Goal: Transaction & Acquisition: Obtain resource

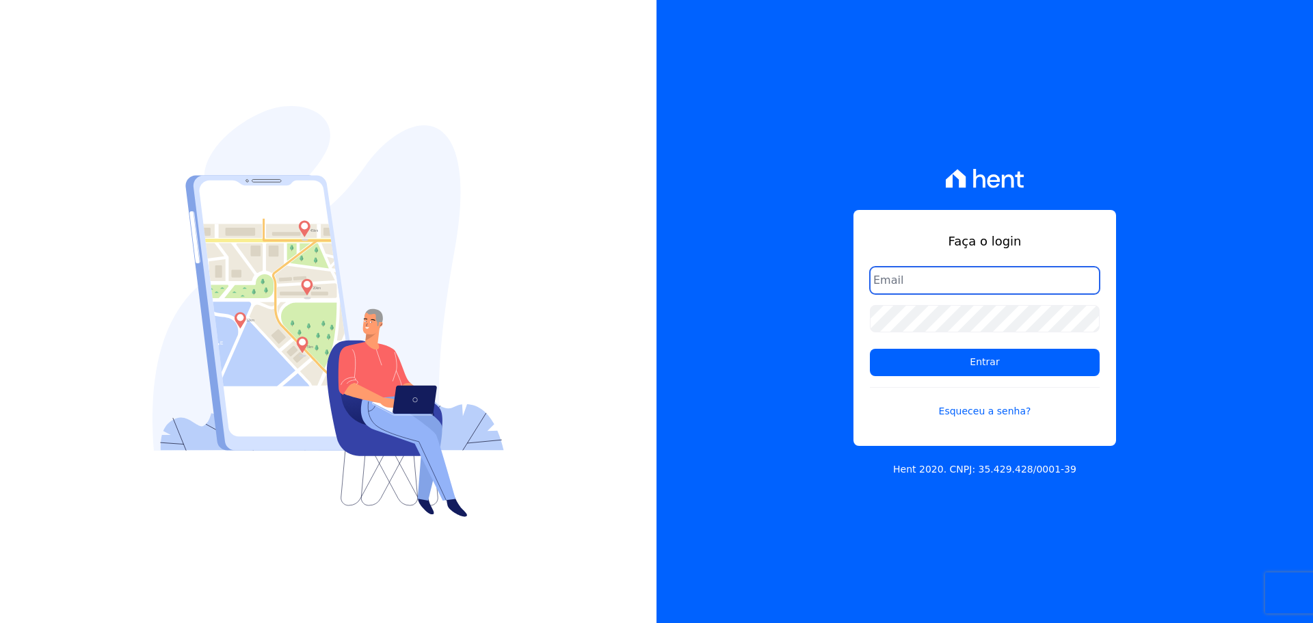
click at [911, 276] on input "email" at bounding box center [985, 280] width 230 height 27
type input "alexandre@trapisa.com.br"
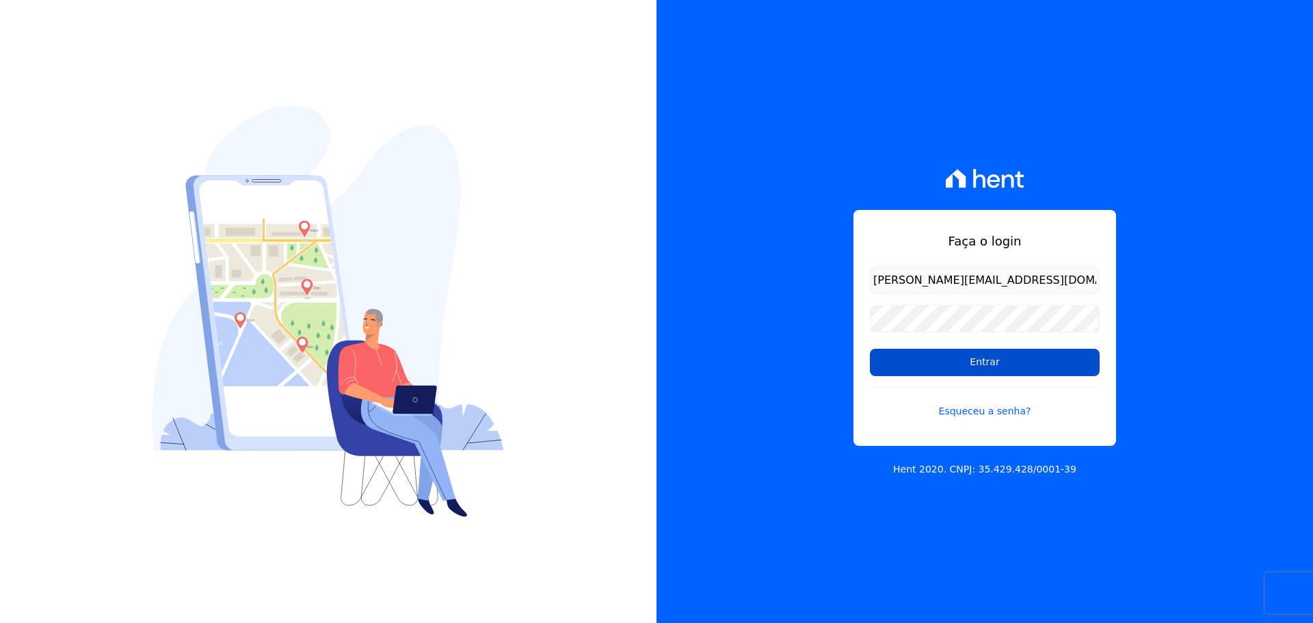
click at [936, 365] on input "Entrar" at bounding box center [985, 362] width 230 height 27
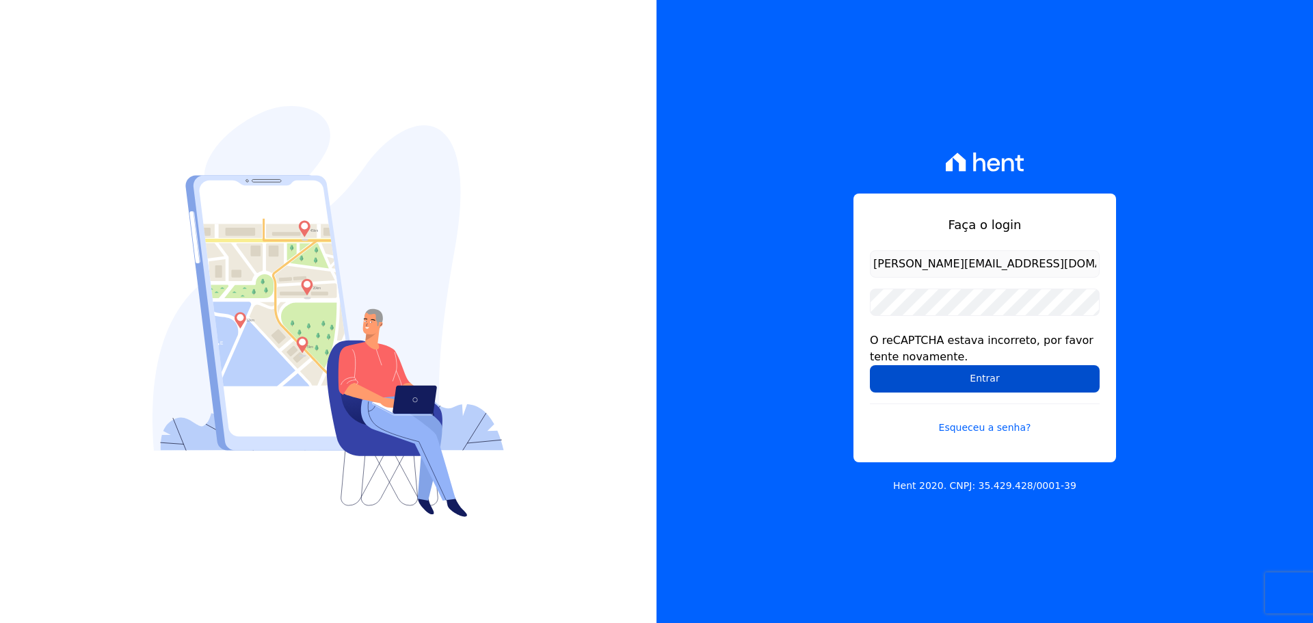
click at [924, 384] on input "Entrar" at bounding box center [985, 378] width 230 height 27
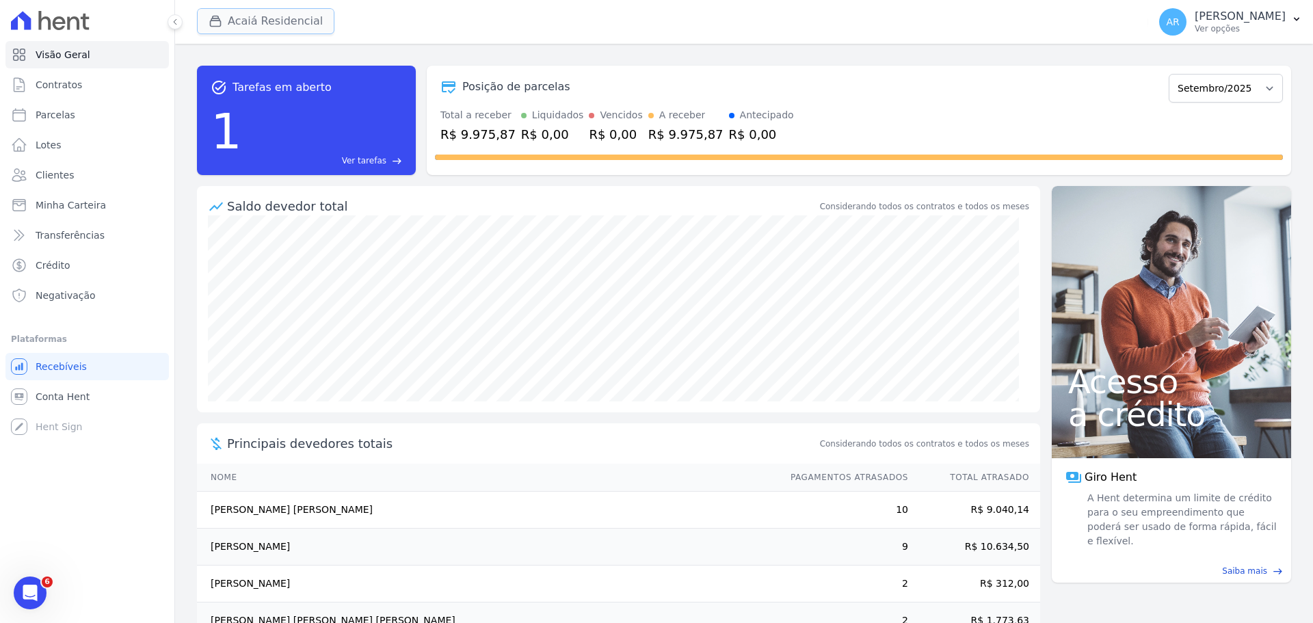
click at [262, 33] on button "Acaiá Residencial" at bounding box center [265, 21] width 137 height 26
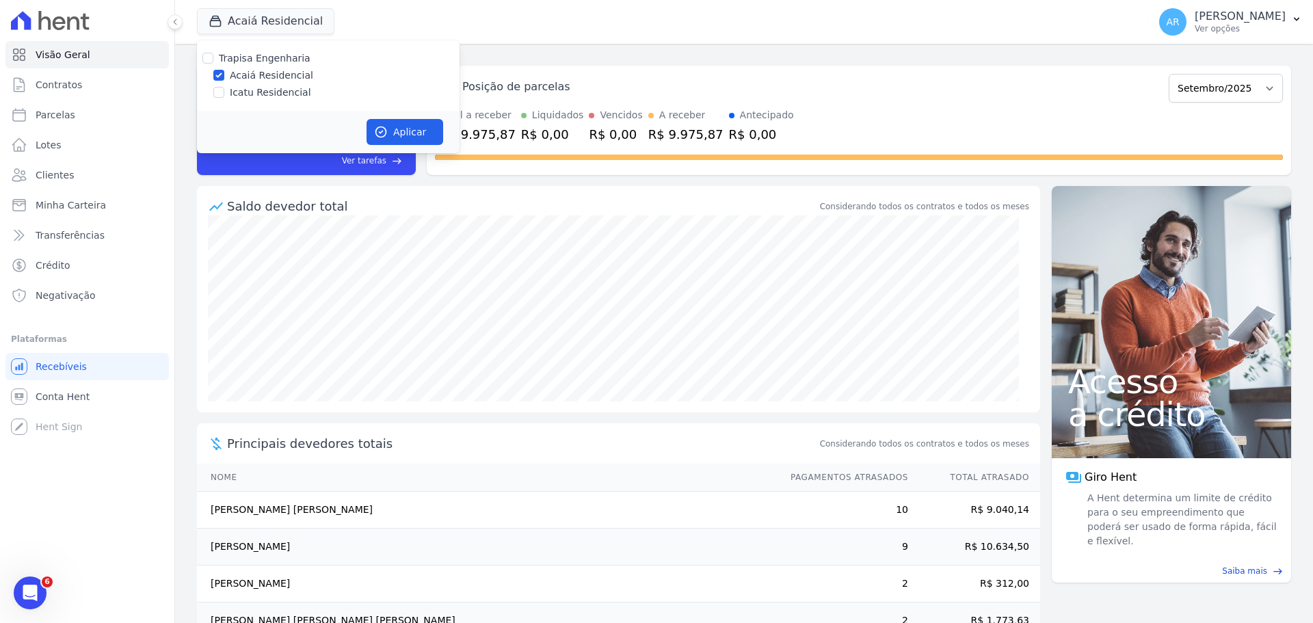
click at [224, 90] on div "Icatu Residencial" at bounding box center [328, 92] width 263 height 14
click at [217, 90] on input "Icatu Residencial" at bounding box center [218, 92] width 11 height 11
checkbox input "true"
click at [395, 113] on div "Aplicar" at bounding box center [328, 132] width 263 height 42
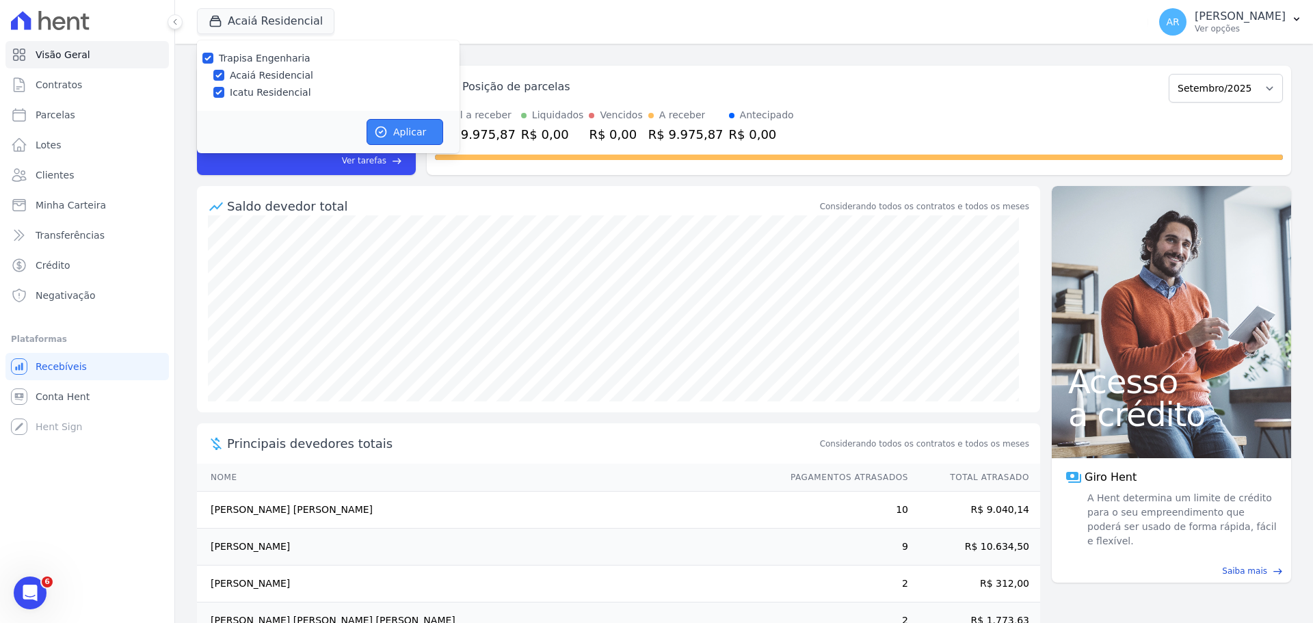
click at [397, 129] on button "Aplicar" at bounding box center [404, 132] width 77 height 26
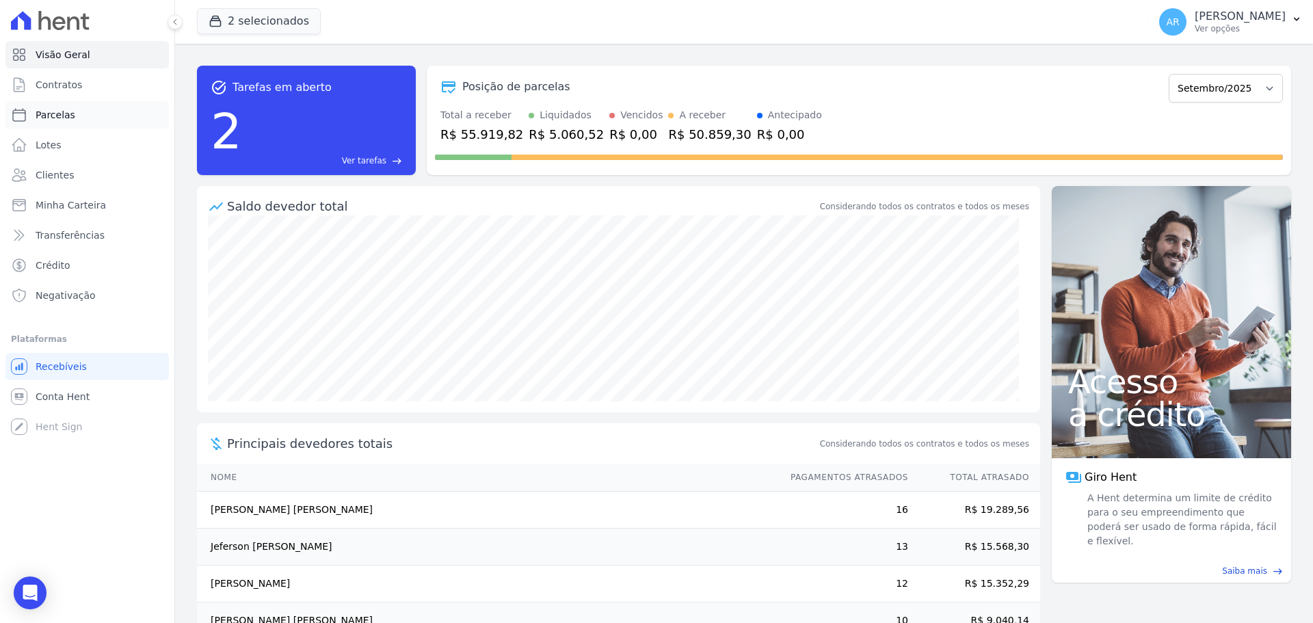
click at [52, 116] on span "Parcelas" at bounding box center [56, 115] width 40 height 14
select select
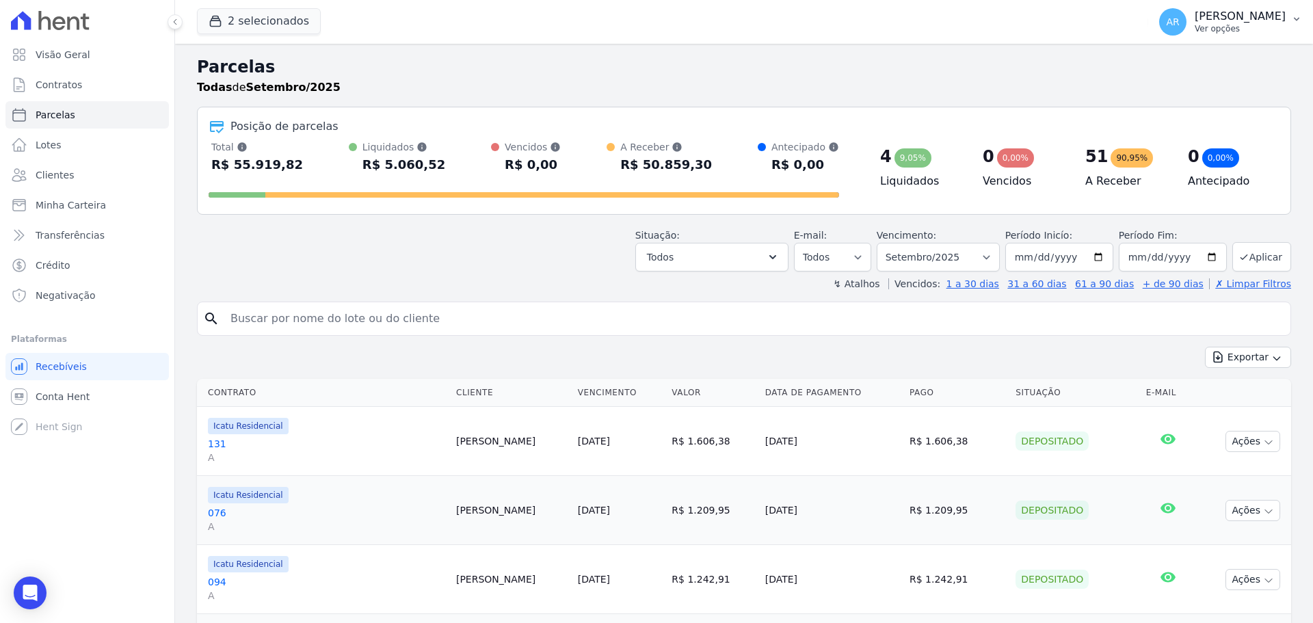
click at [1225, 28] on p "Ver opções" at bounding box center [1239, 28] width 91 height 11
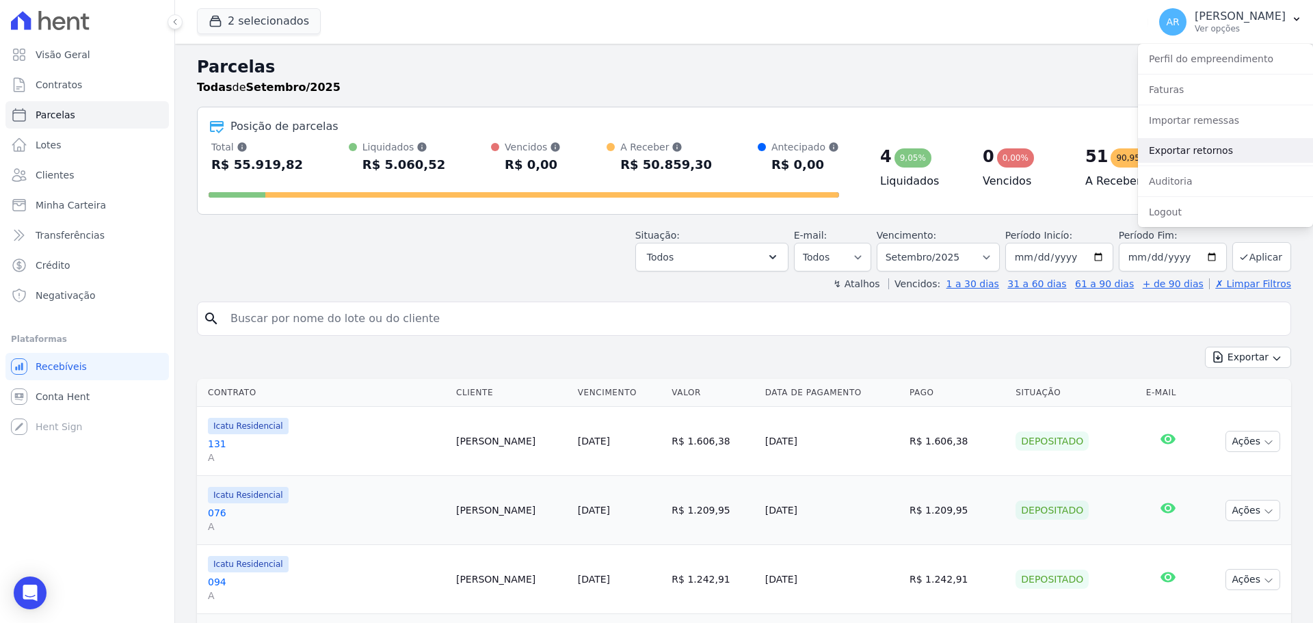
click at [1194, 155] on link "Exportar retornos" at bounding box center [1225, 150] width 175 height 25
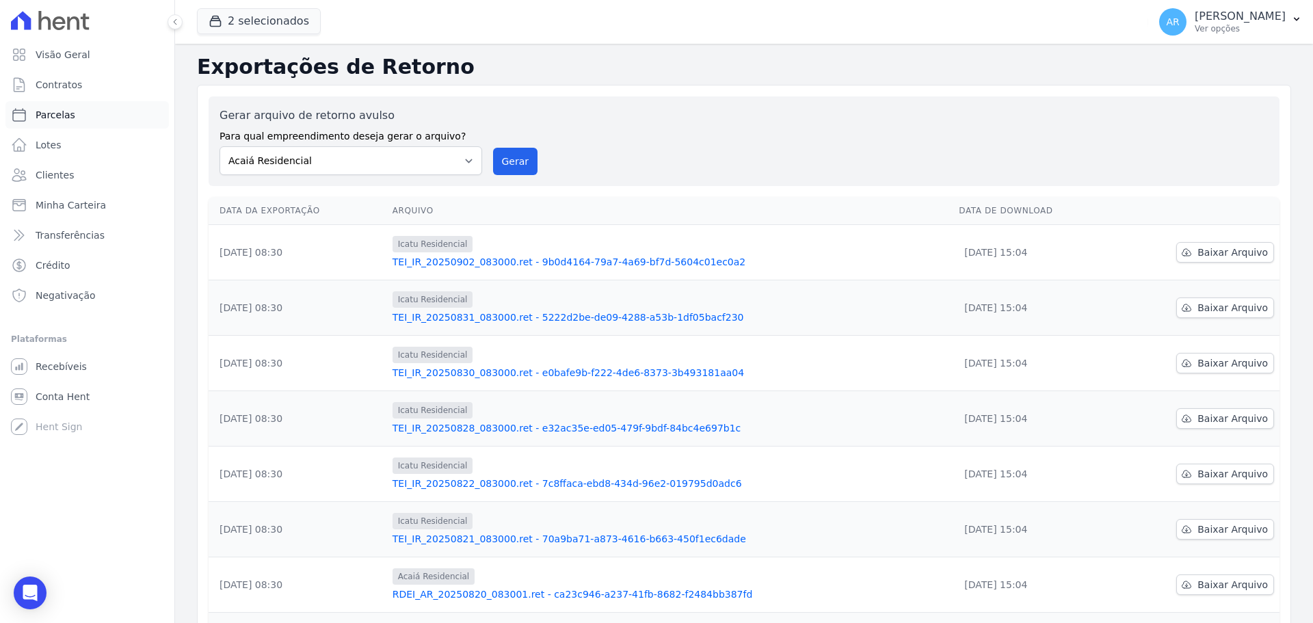
click at [49, 116] on span "Parcelas" at bounding box center [56, 115] width 40 height 14
select select
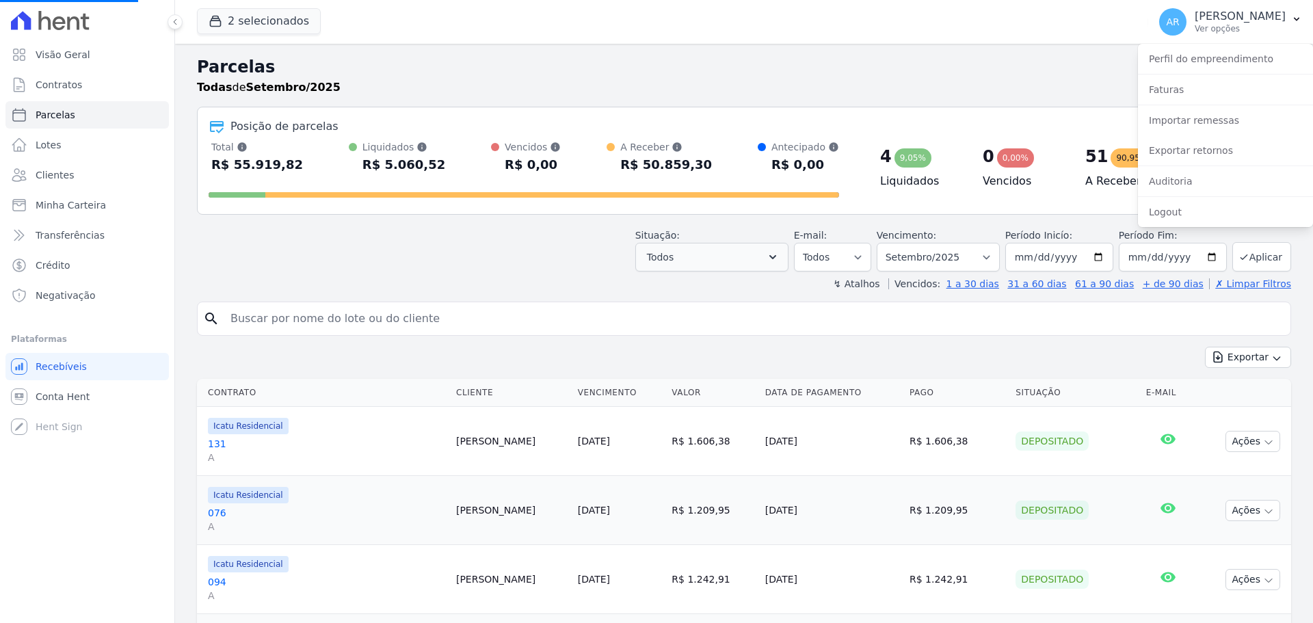
select select
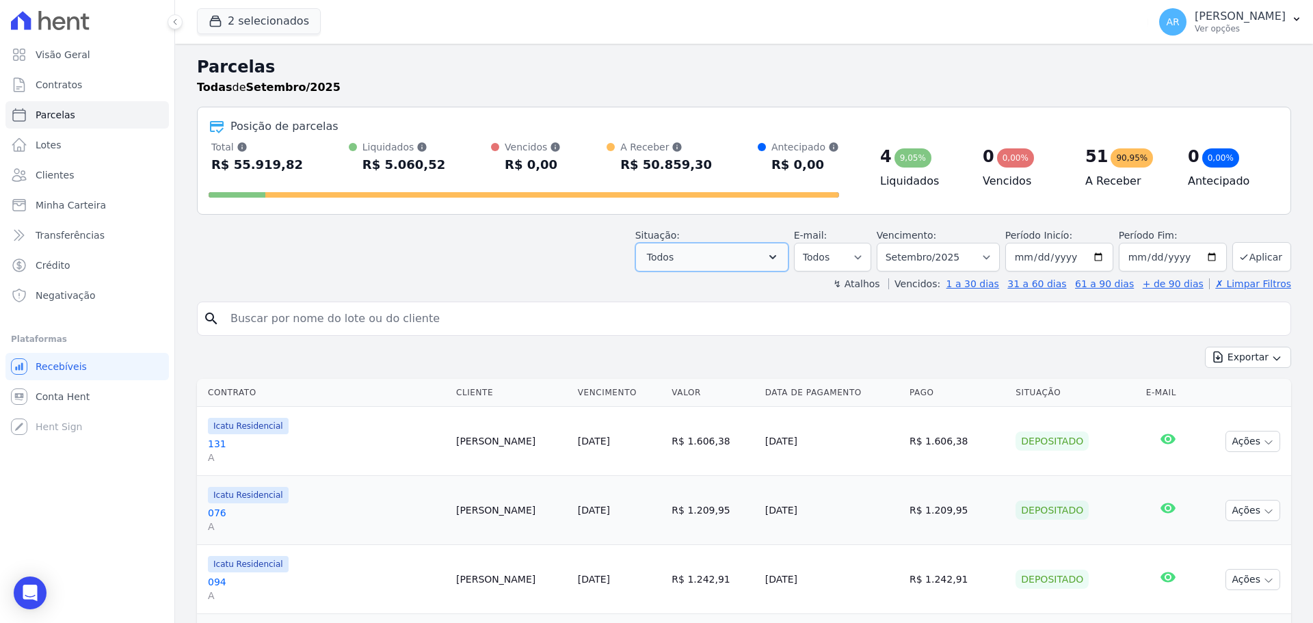
click at [763, 257] on button "Todos" at bounding box center [711, 257] width 153 height 29
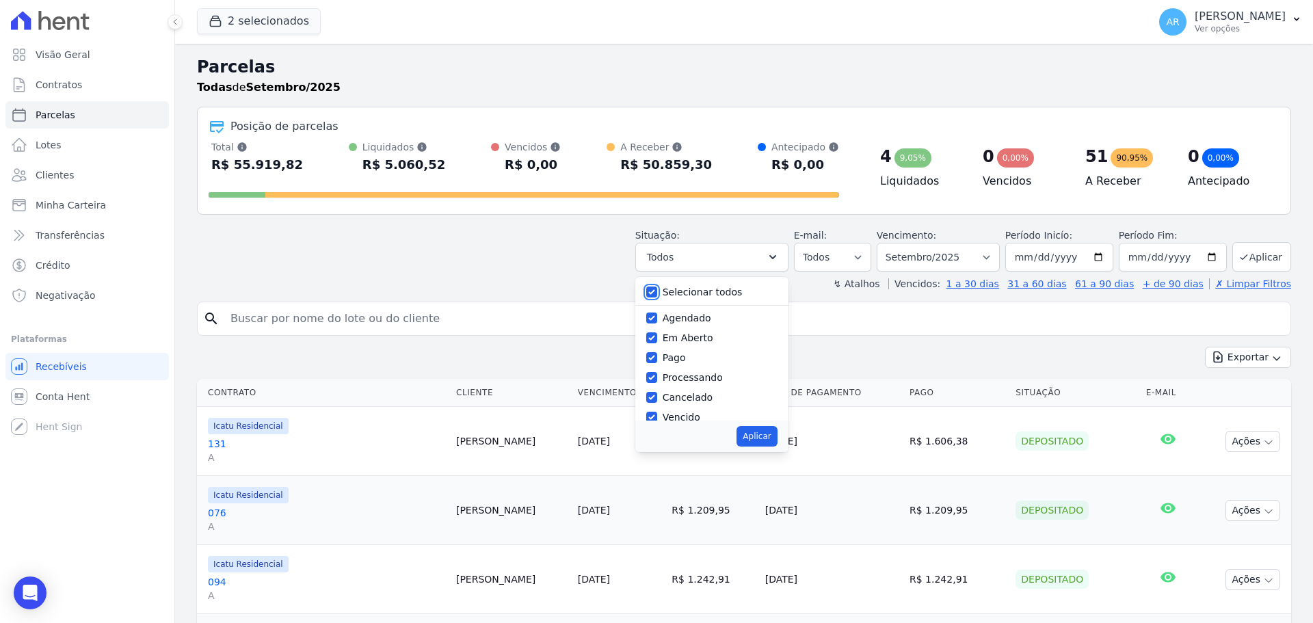
click at [657, 295] on input "Selecionar todos" at bounding box center [651, 291] width 11 height 11
checkbox input "false"
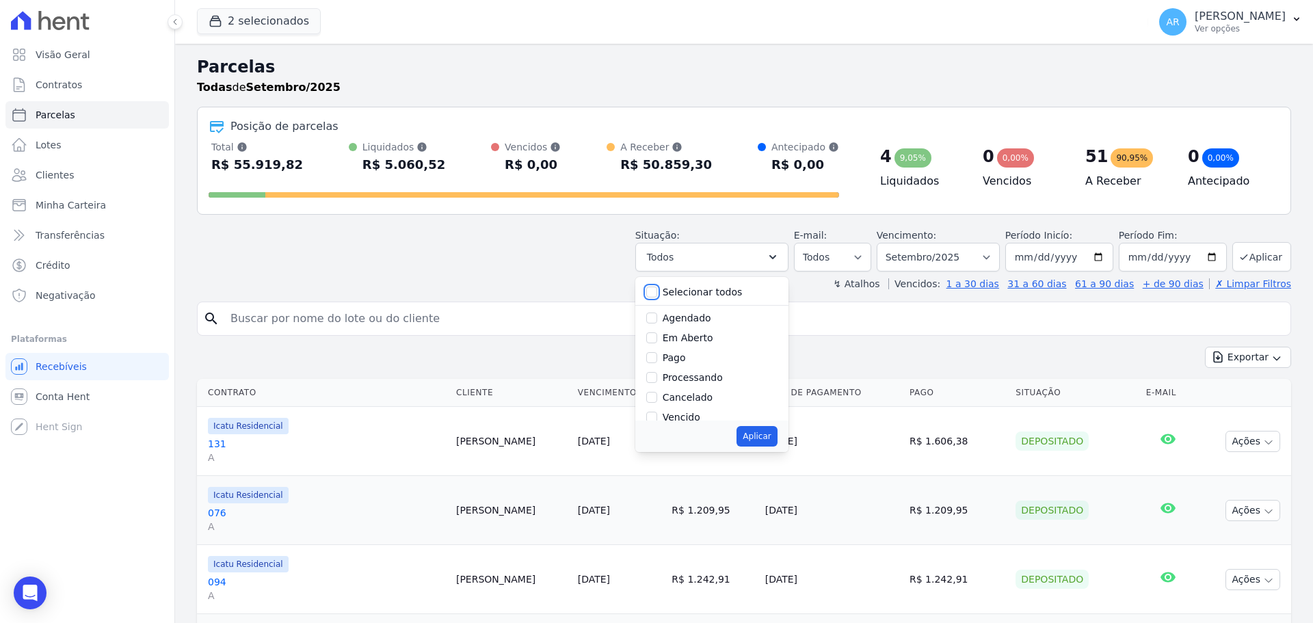
checkbox input "false"
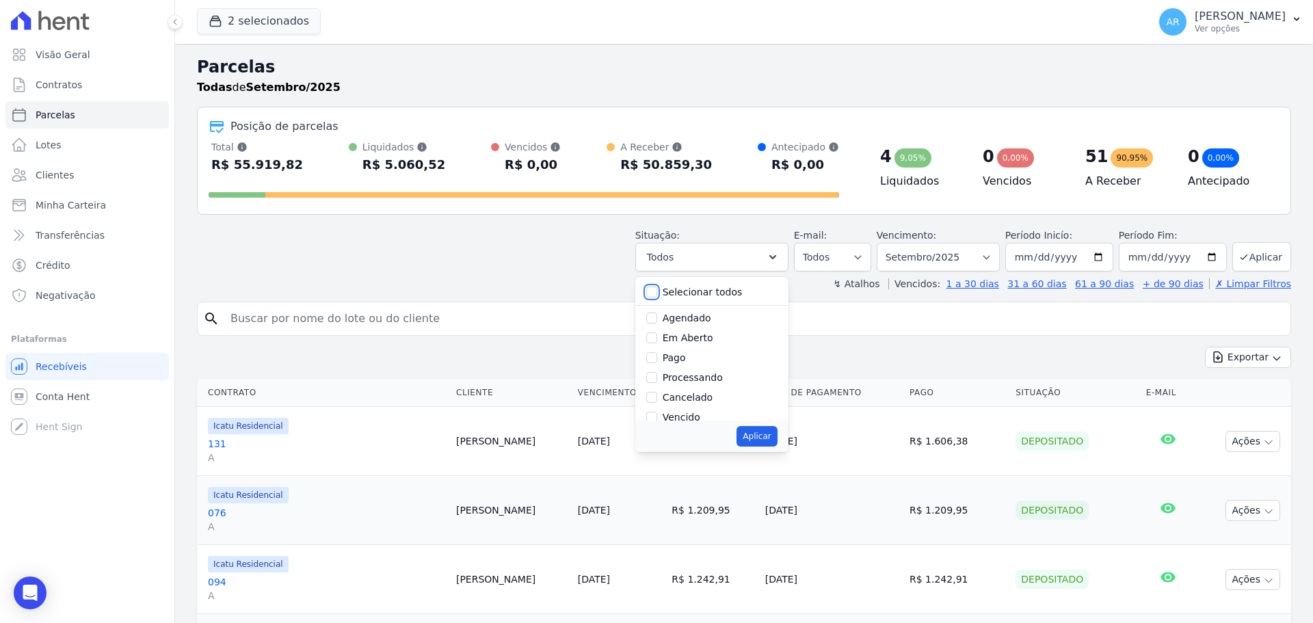
checkbox input "false"
click at [657, 319] on input "Agendado" at bounding box center [651, 317] width 11 height 11
checkbox input "true"
click at [777, 440] on button "Aplicar" at bounding box center [756, 436] width 40 height 21
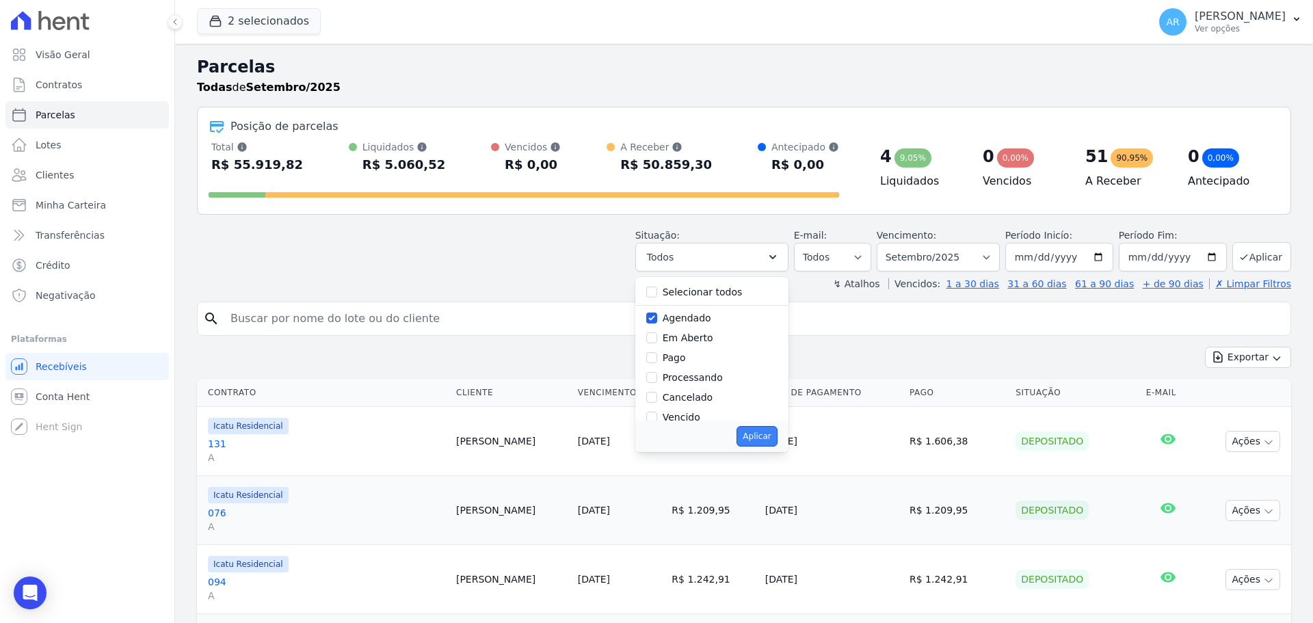
select select "scheduled"
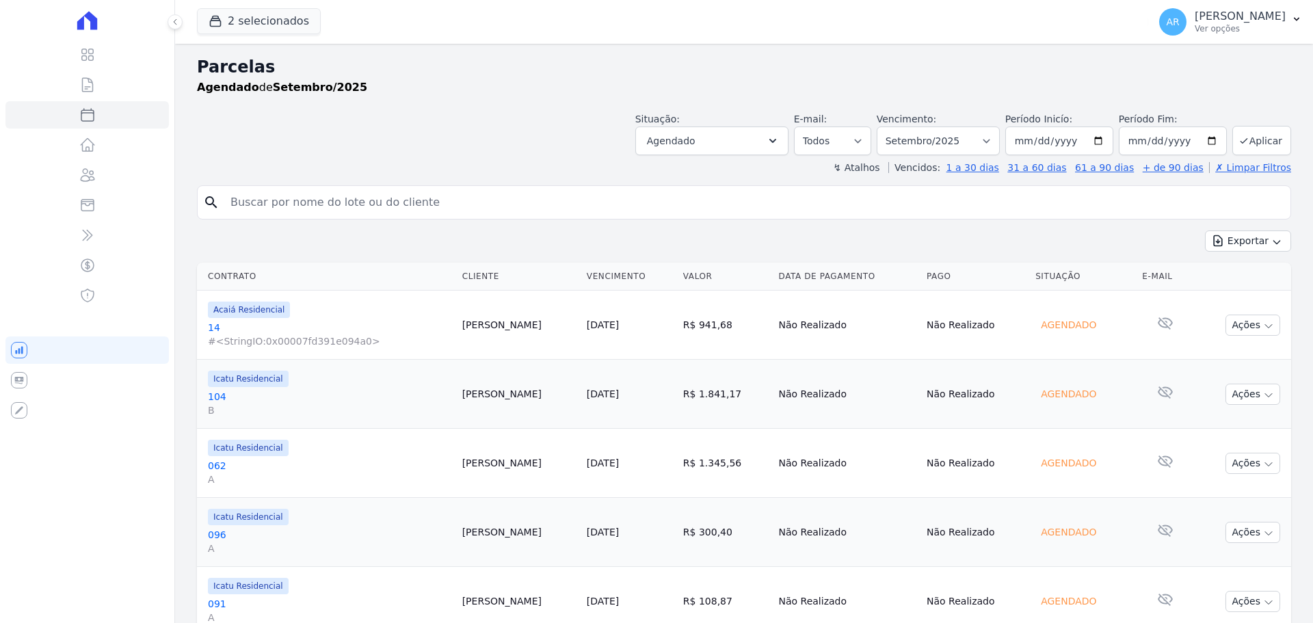
select select
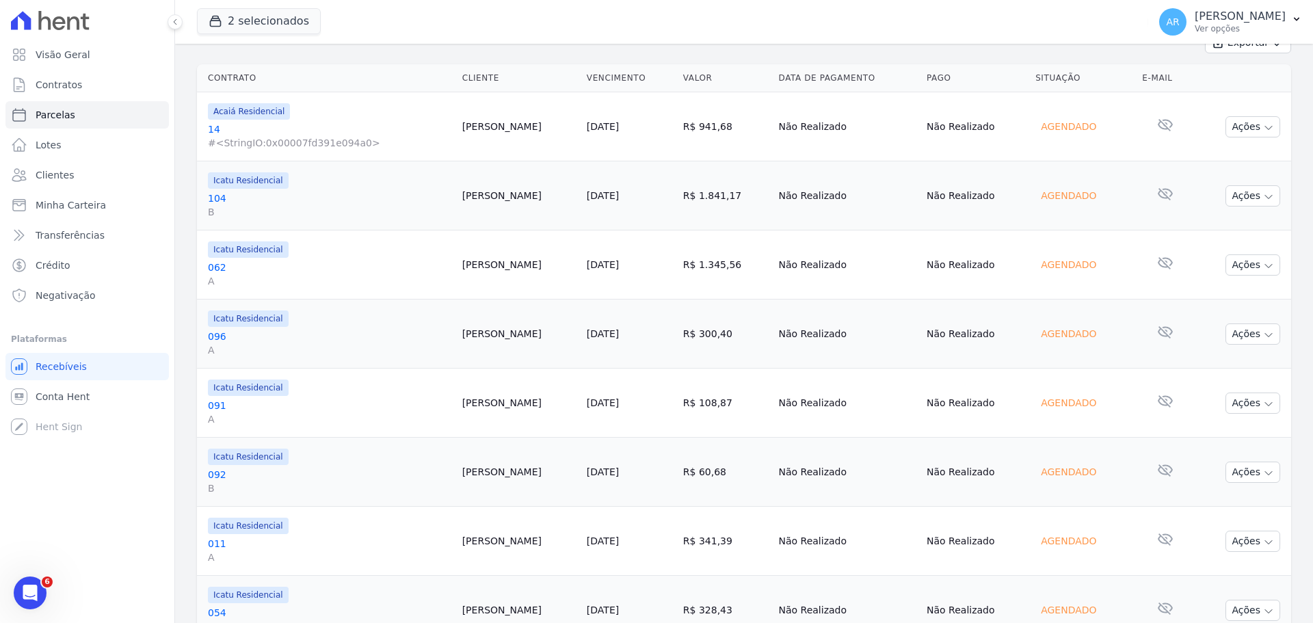
scroll to position [130, 0]
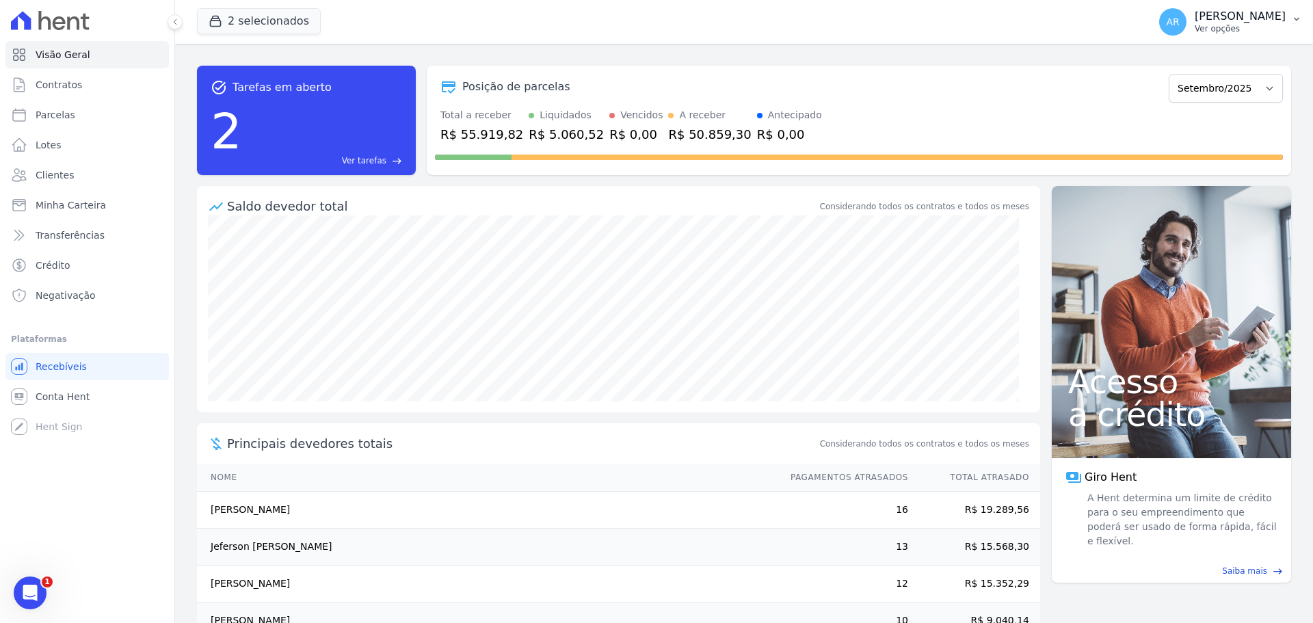
click at [1252, 23] on p "Ver opções" at bounding box center [1239, 28] width 91 height 11
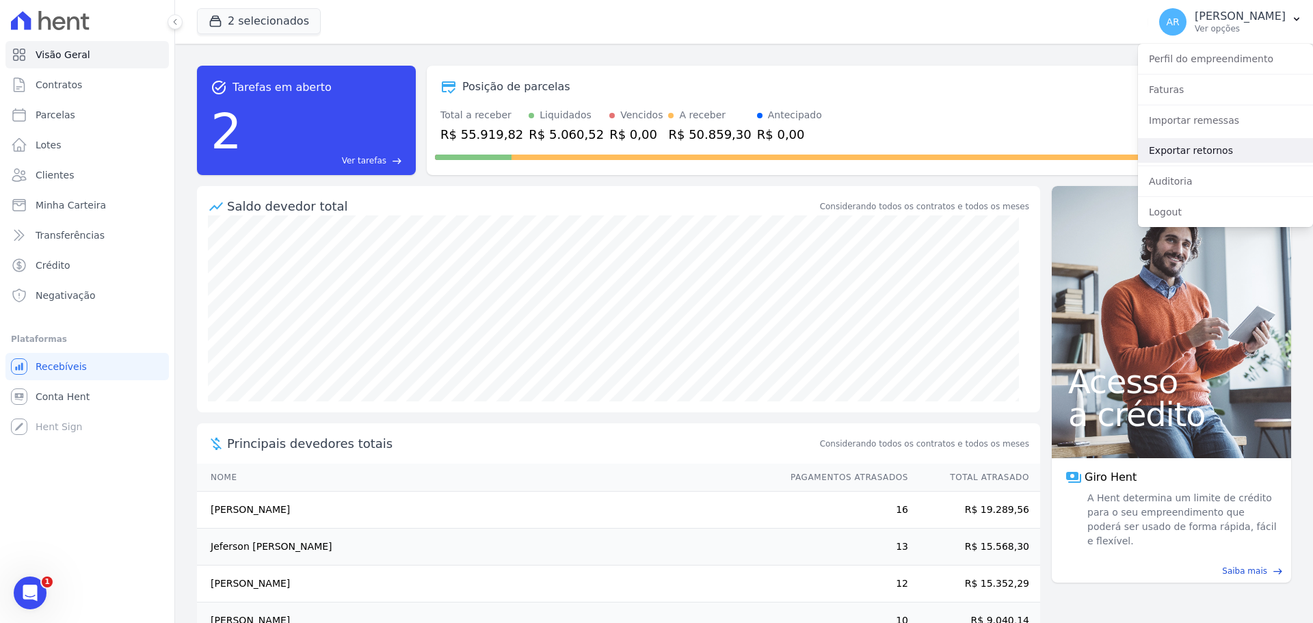
click at [1183, 147] on link "Exportar retornos" at bounding box center [1225, 150] width 175 height 25
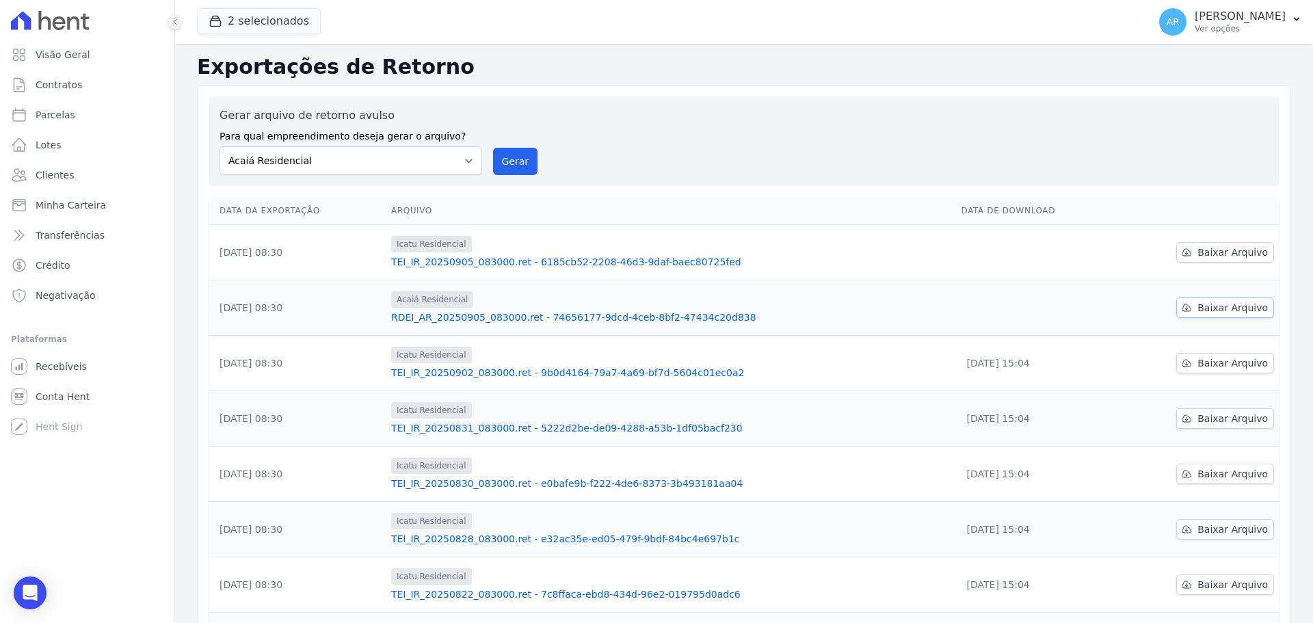
click at [1203, 304] on span "Baixar Arquivo" at bounding box center [1232, 308] width 70 height 14
click at [1190, 247] on link "Baixar Arquivo" at bounding box center [1225, 252] width 98 height 21
drag, startPoint x: 1096, startPoint y: 243, endPoint x: 1103, endPoint y: 232, distance: 12.9
click at [1096, 243] on td at bounding box center [1035, 252] width 159 height 55
